Goal: Navigation & Orientation: Find specific page/section

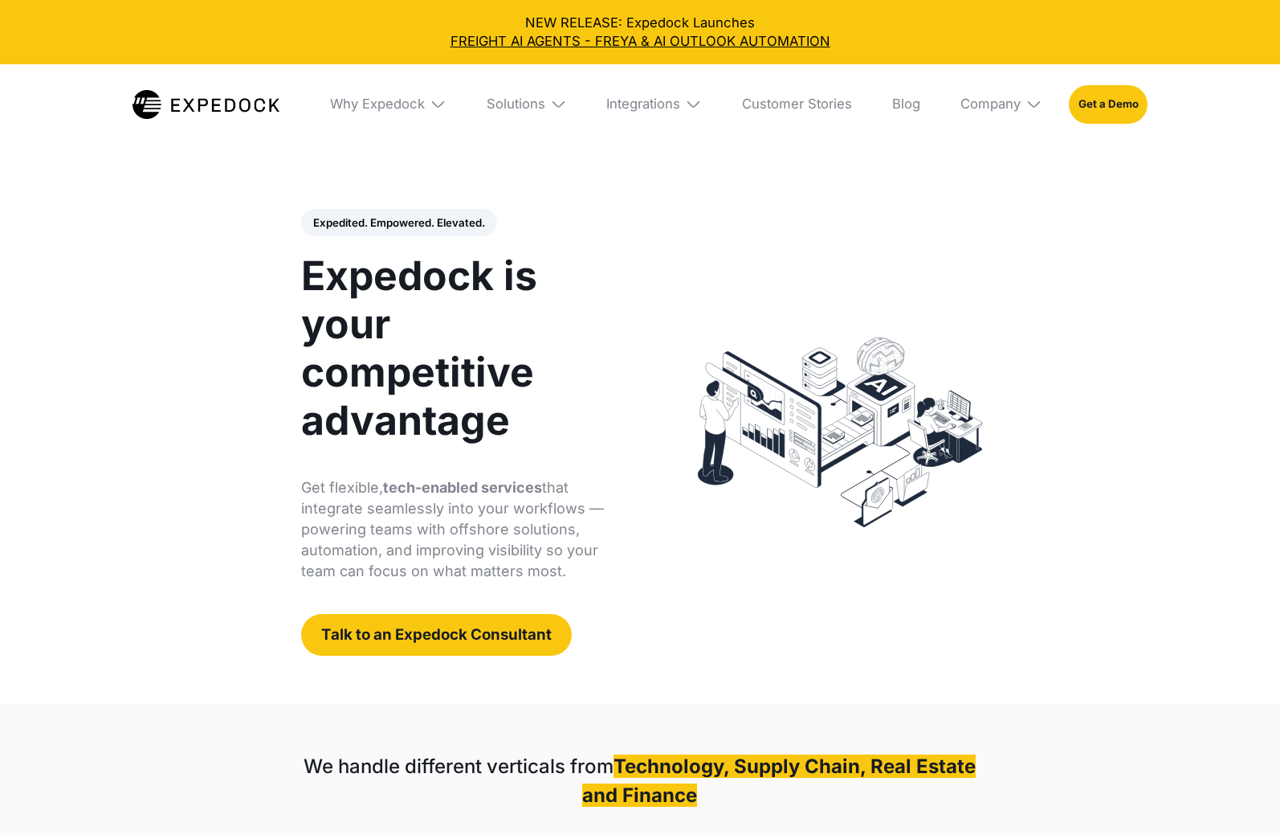
select select
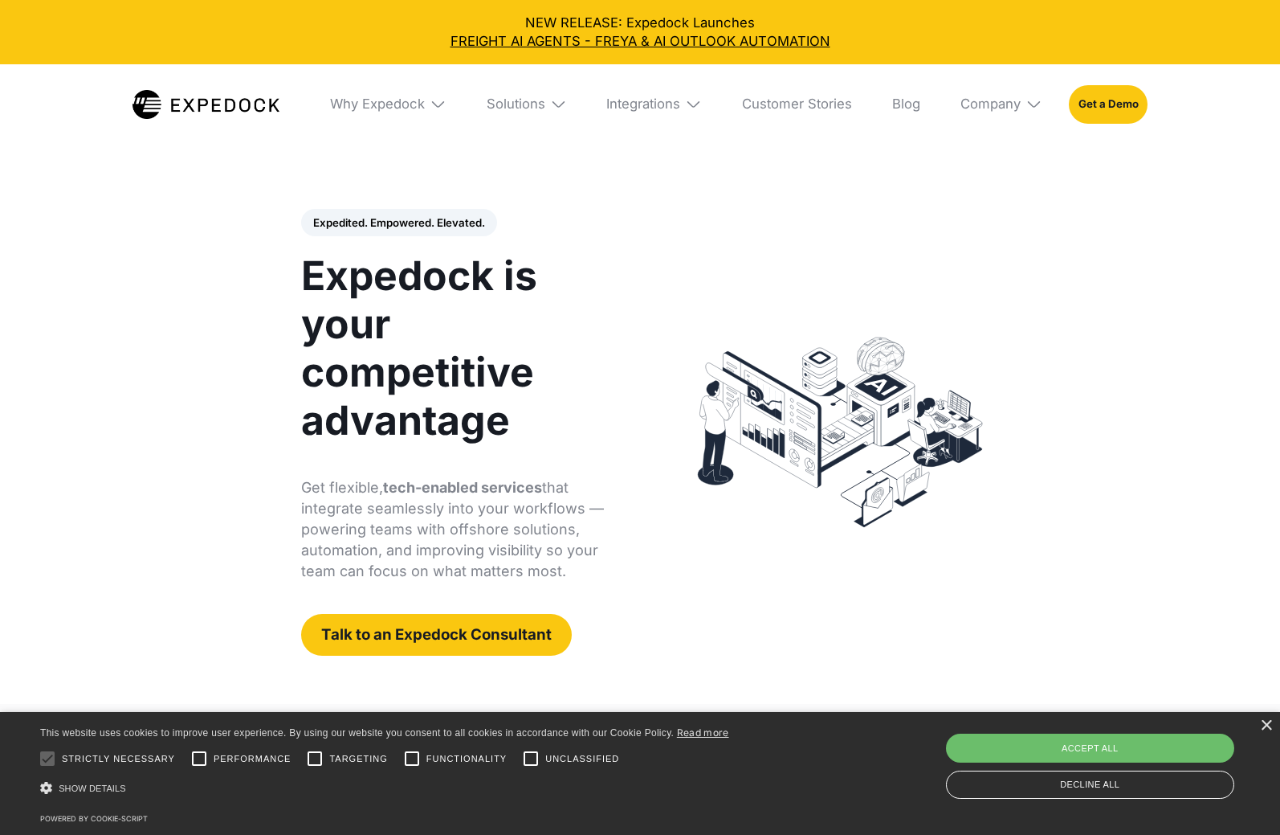
click at [1104, 729] on div "Save & Close Accept all Decline all" at bounding box center [1091, 765] width 300 height 73
click at [1102, 741] on div "Accept all" at bounding box center [1090, 747] width 289 height 29
checkbox input "true"
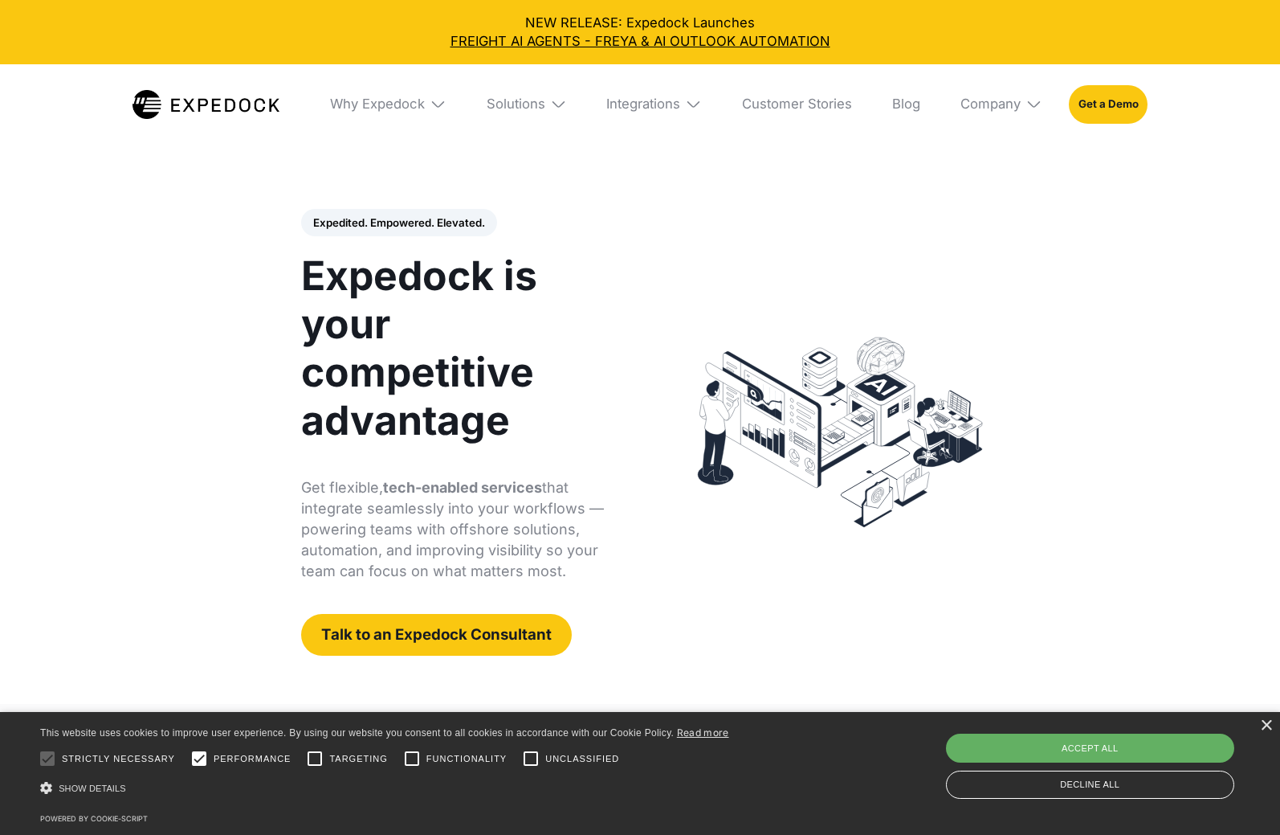
checkbox input "true"
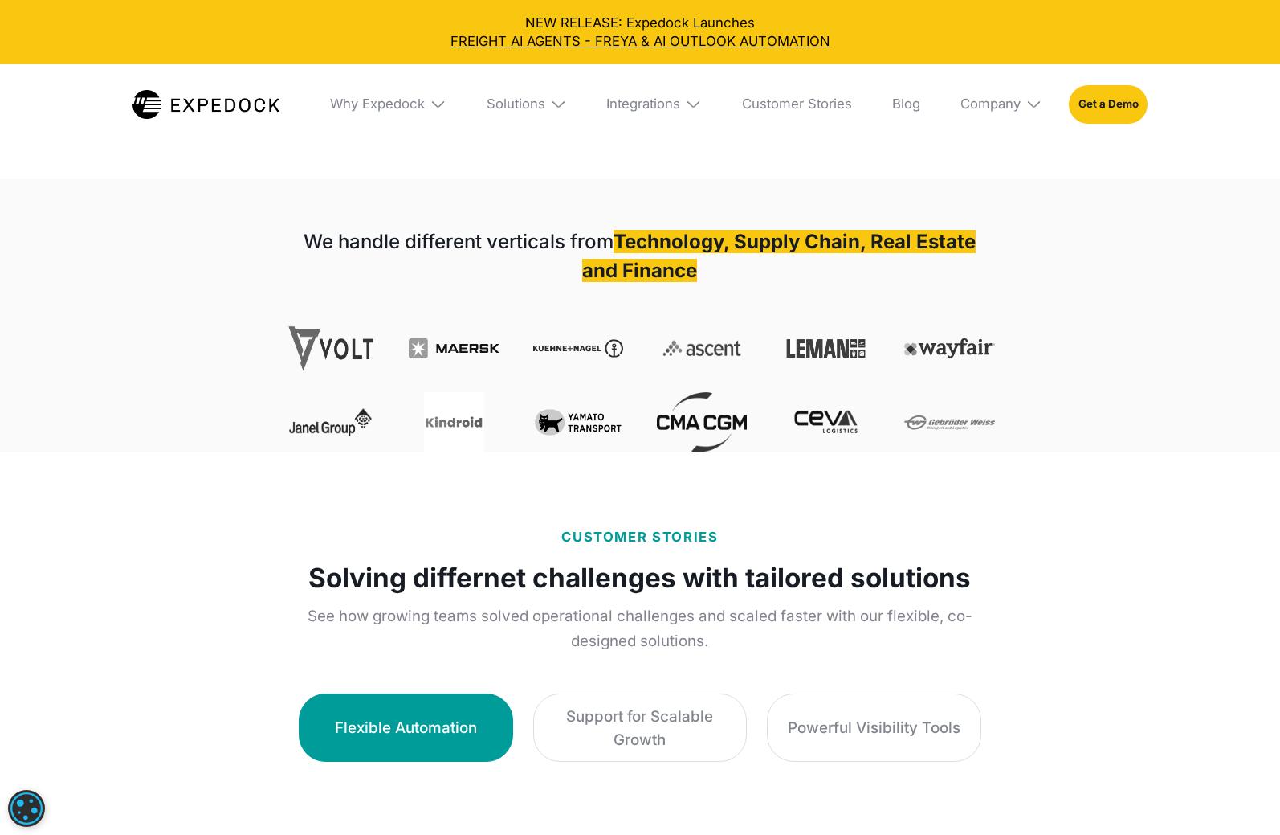
scroll to position [525, 0]
